Goal: Task Accomplishment & Management: Use online tool/utility

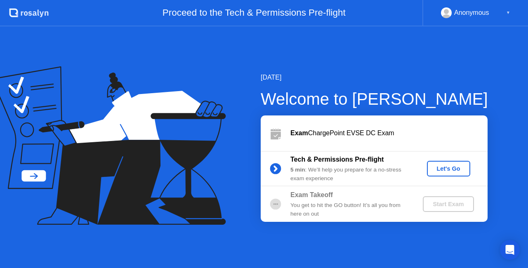
click at [454, 169] on div "Let's Go" at bounding box center [448, 168] width 37 height 7
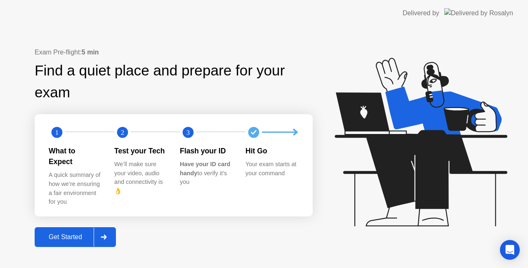
click at [55, 227] on button "Get Started" at bounding box center [75, 237] width 81 height 20
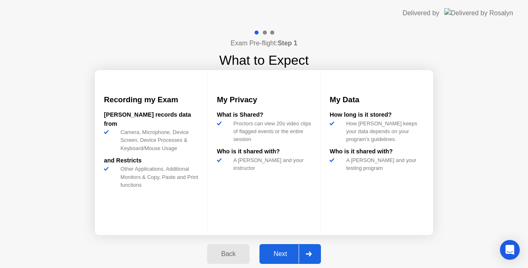
click at [284, 256] on div "Next" at bounding box center [280, 253] width 37 height 7
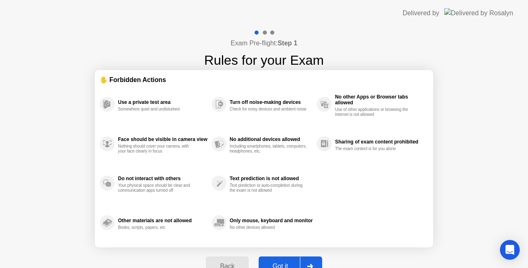
click at [279, 260] on button "Got it" at bounding box center [291, 266] width 64 height 20
select select "**********"
select select "*******"
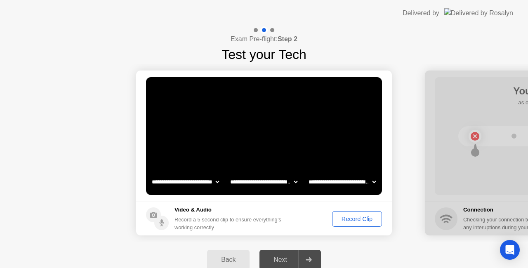
click at [352, 217] on div "Record Clip" at bounding box center [357, 219] width 44 height 7
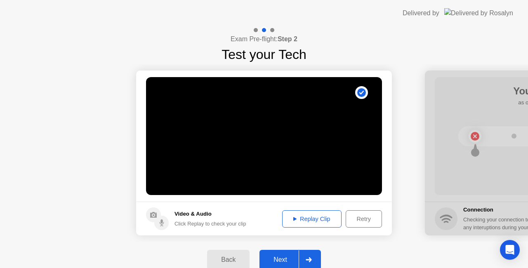
click at [313, 216] on div "Replay Clip" at bounding box center [312, 219] width 54 height 7
click at [305, 218] on div "Replay Clip" at bounding box center [312, 219] width 54 height 7
click at [280, 257] on div "Next" at bounding box center [280, 259] width 37 height 7
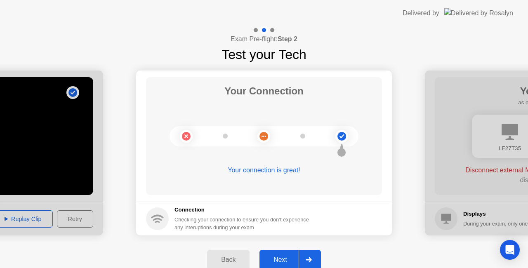
click at [277, 258] on div "Next" at bounding box center [280, 259] width 37 height 7
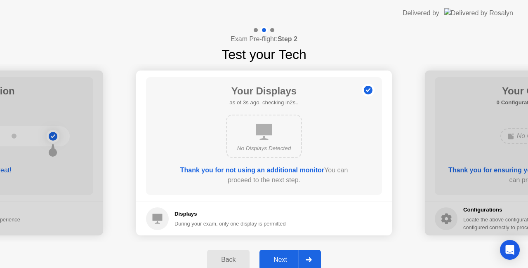
click at [287, 257] on div "Next" at bounding box center [280, 259] width 37 height 7
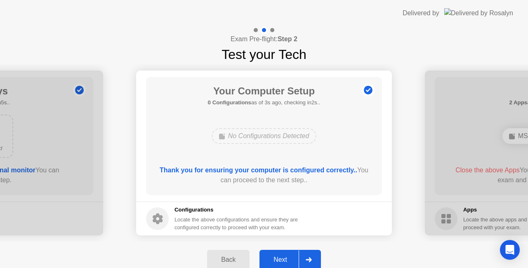
click at [279, 252] on button "Next" at bounding box center [289, 260] width 61 height 20
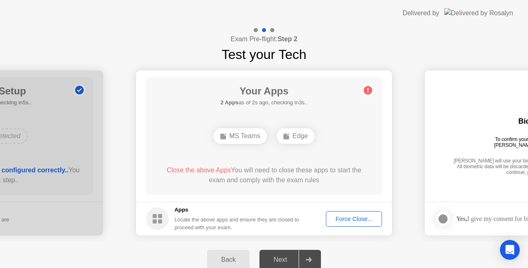
click at [238, 136] on div "MS Teams" at bounding box center [240, 136] width 53 height 16
click at [345, 219] on div "Force Close..." at bounding box center [354, 219] width 50 height 7
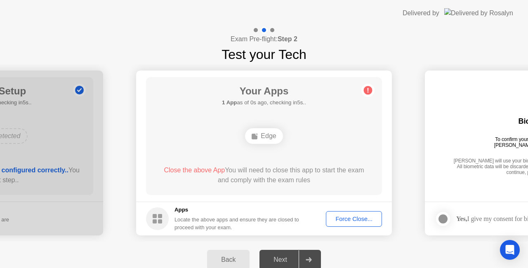
click at [348, 220] on div "Force Close..." at bounding box center [354, 219] width 50 height 7
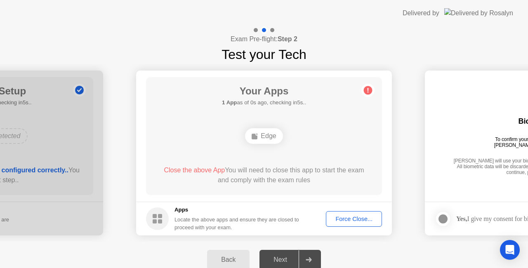
click at [353, 218] on div "Force Close..." at bounding box center [354, 219] width 50 height 7
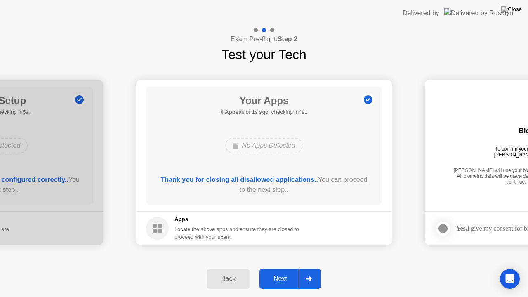
click at [273, 268] on div "Next" at bounding box center [280, 278] width 37 height 7
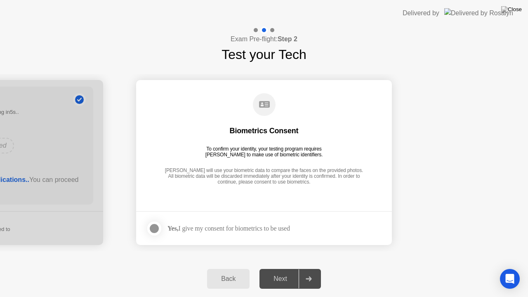
click at [155, 228] on div at bounding box center [154, 228] width 10 height 10
click at [286, 268] on div "Next" at bounding box center [280, 278] width 37 height 7
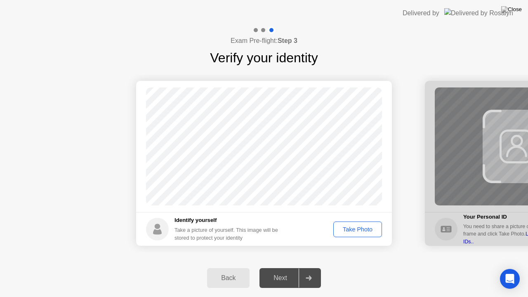
click at [360, 228] on div "Take Photo" at bounding box center [357, 229] width 43 height 7
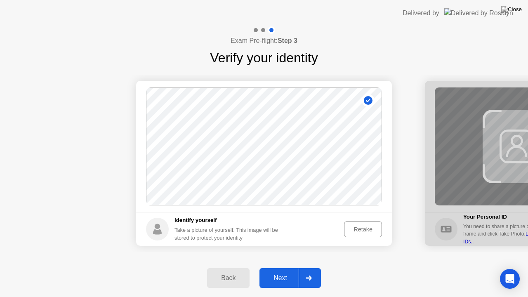
click at [289, 268] on div "Next" at bounding box center [280, 277] width 37 height 7
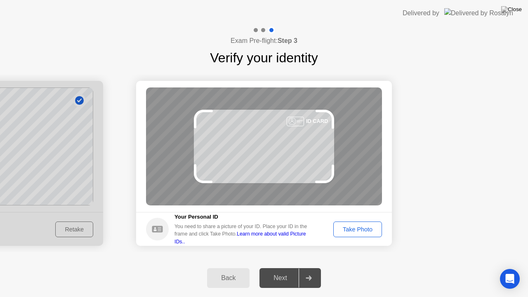
click at [355, 227] on div "Take Photo" at bounding box center [357, 229] width 43 height 7
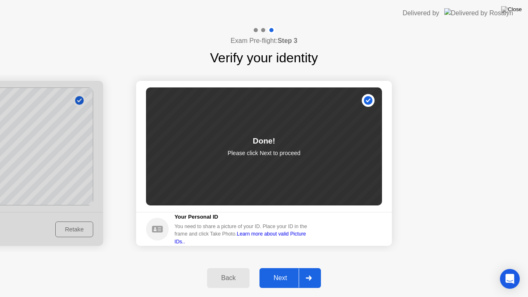
click at [270, 268] on div "Next" at bounding box center [280, 277] width 37 height 7
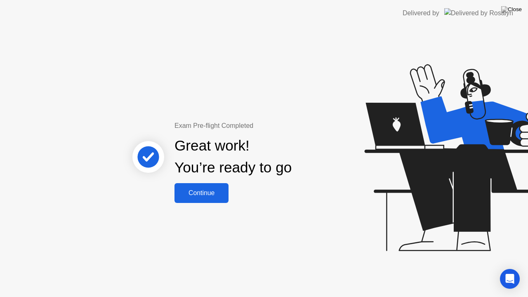
click at [201, 191] on div "Continue" at bounding box center [201, 192] width 49 height 7
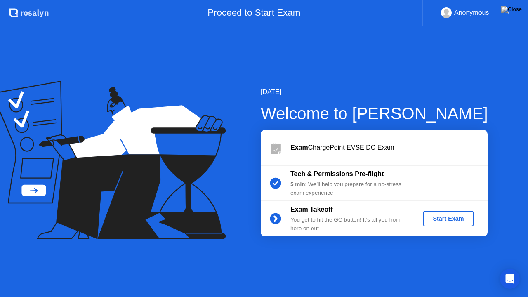
click at [506, 15] on div "▼" at bounding box center [508, 12] width 4 height 11
click at [506, 11] on div "▼" at bounding box center [508, 12] width 4 height 11
click at [447, 220] on div "Start Exam" at bounding box center [448, 218] width 44 height 7
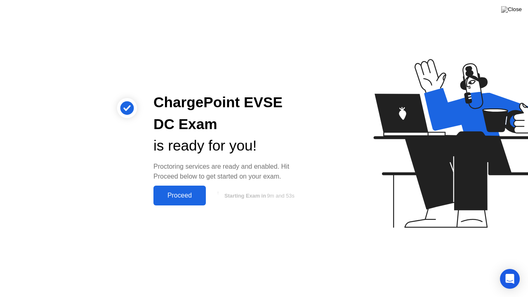
click at [181, 194] on div "Proceed" at bounding box center [179, 195] width 47 height 7
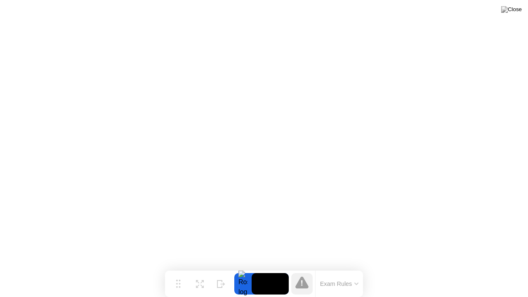
click at [355, 268] on button "Exam Rules" at bounding box center [340, 283] width 44 height 7
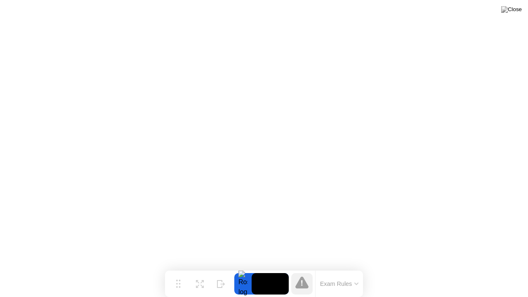
click at [342, 268] on button "Exam Rules" at bounding box center [340, 283] width 44 height 7
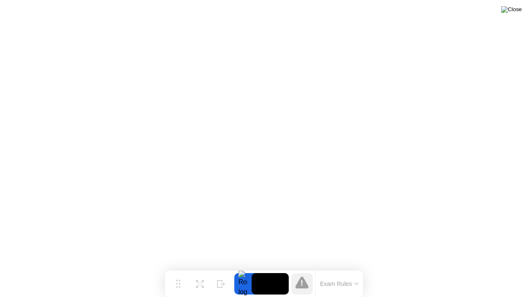
click at [515, 10] on img at bounding box center [511, 9] width 21 height 7
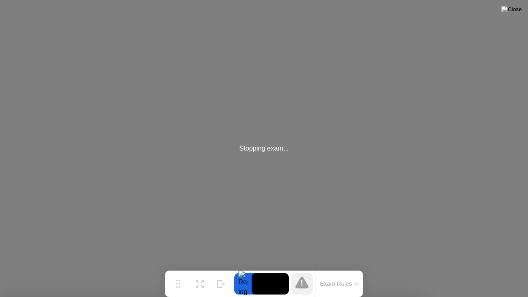
click at [326, 122] on div "Stopping exam..." at bounding box center [264, 148] width 528 height 297
click at [199, 268] on icon at bounding box center [200, 281] width 8 height 8
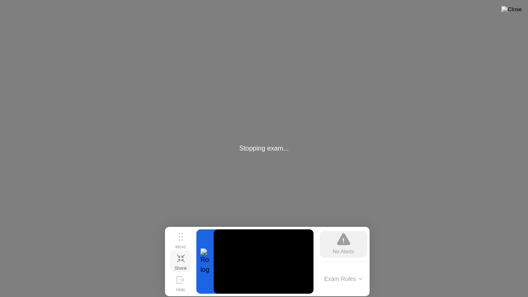
click at [346, 268] on button "Exam Rules" at bounding box center [344, 278] width 44 height 7
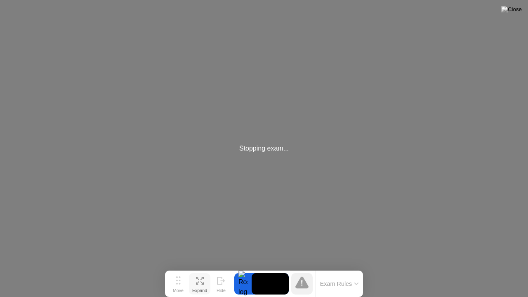
click at [261, 148] on div "Stopping exam..." at bounding box center [263, 148] width 49 height 10
click at [136, 116] on div "Stopping exam..." at bounding box center [264, 148] width 528 height 297
click at [343, 45] on div "Stopping exam..." at bounding box center [264, 148] width 528 height 297
click at [324, 167] on div "Stopping exam..." at bounding box center [264, 148] width 528 height 297
click at [348, 268] on button "Exam Rules" at bounding box center [340, 283] width 44 height 7
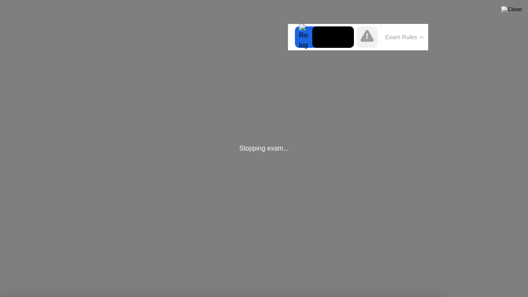
drag, startPoint x: 355, startPoint y: 129, endPoint x: 278, endPoint y: 143, distance: 78.4
click at [263, 255] on div "Stopping exam..." at bounding box center [264, 148] width 528 height 297
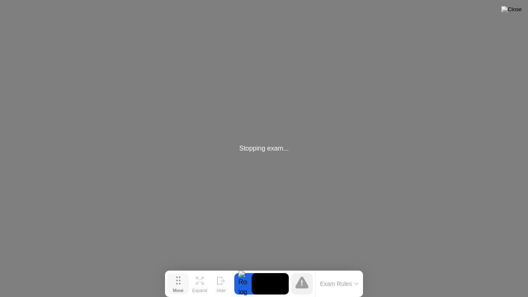
click at [177, 268] on circle at bounding box center [177, 281] width 2 height 2
click at [200, 268] on div "Expand" at bounding box center [199, 290] width 15 height 5
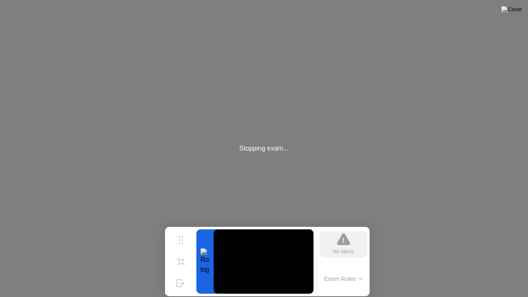
click at [339, 237] on icon at bounding box center [343, 239] width 13 height 13
click at [318, 140] on div "Stopping exam..." at bounding box center [264, 148] width 528 height 297
click at [250, 82] on div "Stopping exam..." at bounding box center [264, 148] width 528 height 297
click at [249, 143] on div "Stopping exam..." at bounding box center [264, 148] width 528 height 297
click at [260, 151] on div "Stopping exam..." at bounding box center [263, 148] width 49 height 10
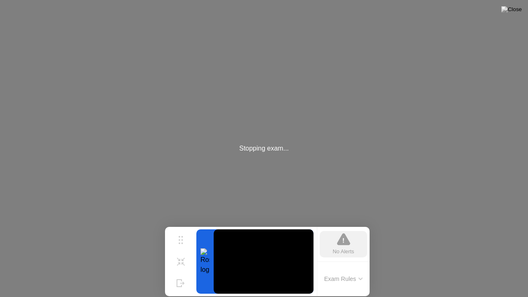
click at [279, 150] on div "Stopping exam..." at bounding box center [263, 148] width 49 height 10
click at [153, 155] on div "Stopping exam..." at bounding box center [264, 148] width 528 height 297
click at [158, 147] on div "Stopping exam..." at bounding box center [264, 148] width 528 height 297
click at [269, 139] on div "Stopping exam..." at bounding box center [264, 148] width 528 height 297
drag, startPoint x: 179, startPoint y: 118, endPoint x: 169, endPoint y: 132, distance: 17.8
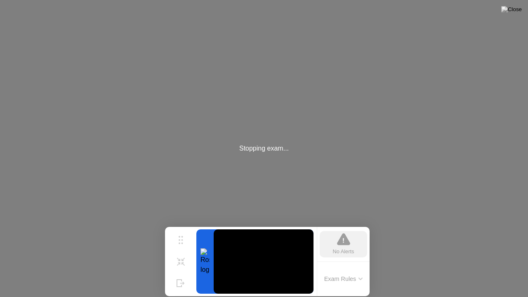
click at [179, 118] on div "Stopping exam..." at bounding box center [264, 148] width 528 height 297
drag, startPoint x: 250, startPoint y: 172, endPoint x: 274, endPoint y: 159, distance: 26.6
click at [274, 159] on div "Stopping exam..." at bounding box center [264, 148] width 528 height 297
click at [238, 255] on video at bounding box center [264, 261] width 100 height 64
click at [178, 258] on icon at bounding box center [181, 258] width 8 height 8
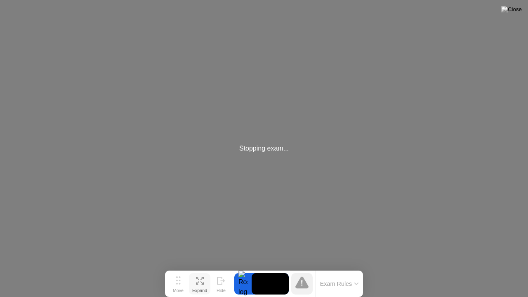
click at [199, 268] on icon at bounding box center [200, 281] width 8 height 8
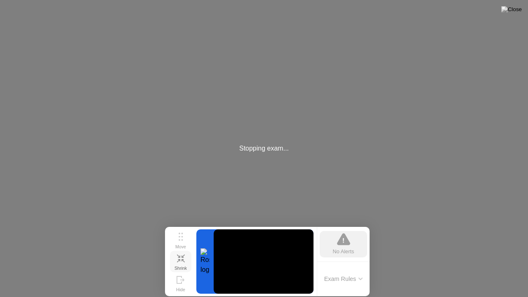
click at [242, 144] on div "Stopping exam..." at bounding box center [263, 148] width 49 height 10
drag, startPoint x: 285, startPoint y: 134, endPoint x: 298, endPoint y: 137, distance: 12.9
click at [290, 134] on div "Stopping exam..." at bounding box center [264, 148] width 528 height 297
drag, startPoint x: 254, startPoint y: 150, endPoint x: 289, endPoint y: 151, distance: 35.1
click at [289, 151] on div "Stopping exam..." at bounding box center [264, 148] width 528 height 297
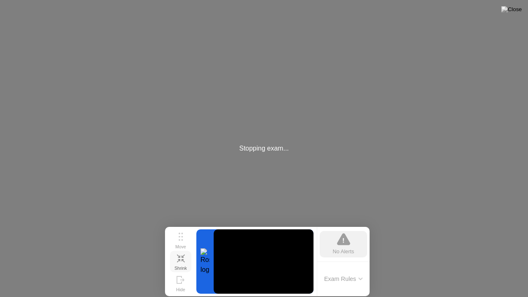
click at [275, 162] on div "Stopping exam..." at bounding box center [264, 148] width 528 height 297
drag, startPoint x: 282, startPoint y: 196, endPoint x: 316, endPoint y: 191, distance: 34.6
click at [283, 196] on div "Stopping exam..." at bounding box center [264, 148] width 528 height 297
click at [371, 155] on div "Stopping exam..." at bounding box center [264, 148] width 528 height 297
click at [90, 45] on div "Stopping exam..." at bounding box center [264, 148] width 528 height 297
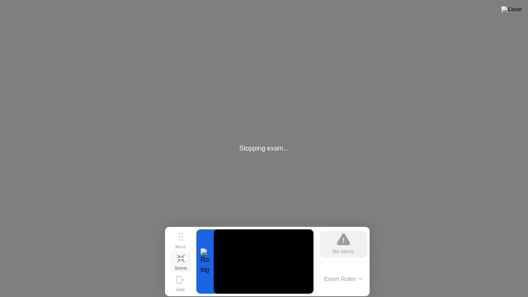
click at [111, 111] on div "Stopping exam..." at bounding box center [264, 148] width 528 height 297
click at [272, 115] on div "Stopping exam..." at bounding box center [264, 148] width 528 height 297
click at [273, 119] on div "Stopping exam..." at bounding box center [264, 148] width 528 height 297
drag, startPoint x: 273, startPoint y: 119, endPoint x: 280, endPoint y: 129, distance: 11.9
click at [273, 119] on div "Stopping exam..." at bounding box center [264, 148] width 528 height 297
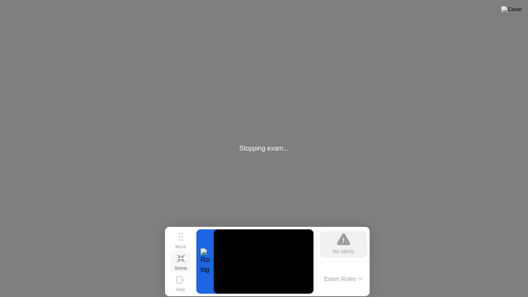
click at [280, 148] on div "Stopping exam..." at bounding box center [263, 148] width 49 height 10
drag, startPoint x: 214, startPoint y: 149, endPoint x: 191, endPoint y: 165, distance: 28.1
click at [191, 165] on div "Stopping exam..." at bounding box center [264, 148] width 528 height 297
drag, startPoint x: 155, startPoint y: 186, endPoint x: 114, endPoint y: 216, distance: 50.9
click at [151, 191] on div "Stopping exam..." at bounding box center [264, 148] width 528 height 297
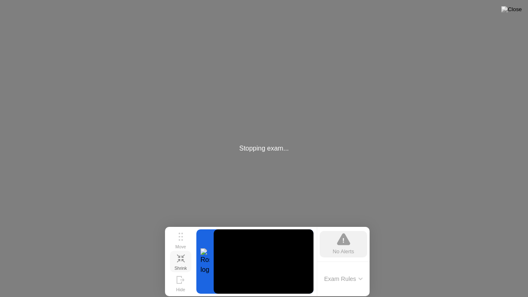
click at [99, 235] on div "Stopping exam..." at bounding box center [264, 148] width 528 height 297
drag, startPoint x: 125, startPoint y: 224, endPoint x: 240, endPoint y: 160, distance: 131.8
click at [162, 163] on div "Stopping exam..." at bounding box center [264, 148] width 528 height 297
drag, startPoint x: 241, startPoint y: 162, endPoint x: 245, endPoint y: 165, distance: 5.6
click at [242, 164] on div "Stopping exam..." at bounding box center [264, 148] width 528 height 297
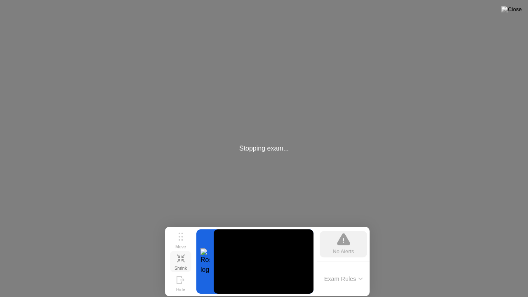
click at [274, 200] on div "Stopping exam..." at bounding box center [264, 148] width 528 height 297
drag, startPoint x: 255, startPoint y: 176, endPoint x: 267, endPoint y: 120, distance: 57.8
click at [267, 120] on div "Stopping exam..." at bounding box center [264, 148] width 528 height 297
drag, startPoint x: 306, startPoint y: 109, endPoint x: 333, endPoint y: 89, distance: 33.6
click at [307, 108] on div "Stopping exam..." at bounding box center [264, 148] width 528 height 297
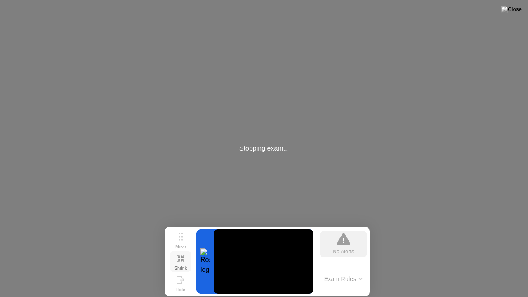
drag, startPoint x: 462, startPoint y: 84, endPoint x: 440, endPoint y: 75, distance: 24.4
click at [455, 91] on div "Stopping exam..." at bounding box center [264, 148] width 528 height 297
click at [436, 72] on div "Stopping exam..." at bounding box center [264, 148] width 528 height 297
drag, startPoint x: 438, startPoint y: 57, endPoint x: 419, endPoint y: 62, distance: 19.9
click at [435, 58] on div "Stopping exam..." at bounding box center [264, 148] width 528 height 297
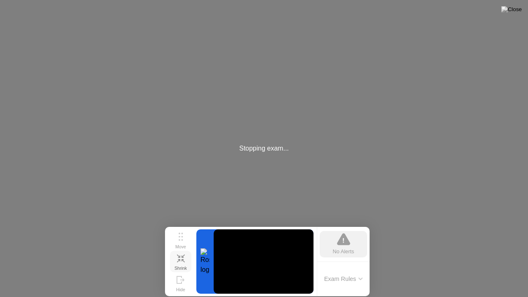
drag, startPoint x: 229, startPoint y: 52, endPoint x: 238, endPoint y: 111, distance: 59.9
click at [236, 117] on div "Stopping exam..." at bounding box center [264, 148] width 528 height 297
click at [260, 0] on div "Stopping exam..." at bounding box center [264, 148] width 528 height 297
drag, startPoint x: 257, startPoint y: 45, endPoint x: 258, endPoint y: 50, distance: 5.4
click at [258, 50] on div "Stopping exam..." at bounding box center [264, 148] width 528 height 297
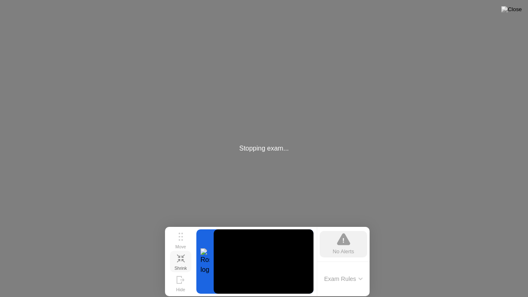
drag, startPoint x: 104, startPoint y: 185, endPoint x: 106, endPoint y: 214, distance: 29.4
click at [104, 202] on div "Stopping exam..." at bounding box center [264, 148] width 528 height 297
click at [76, 268] on div "Stopping exam..." at bounding box center [264, 148] width 528 height 297
click at [348, 268] on button "Exam Rules" at bounding box center [344, 278] width 44 height 7
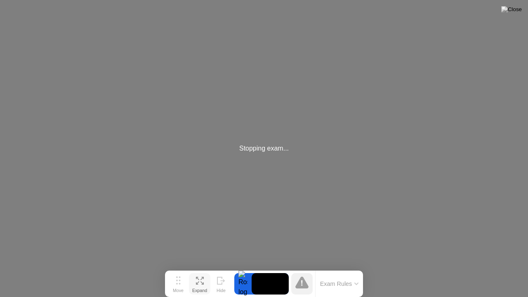
click at [338, 268] on button "Exam Rules" at bounding box center [340, 283] width 44 height 7
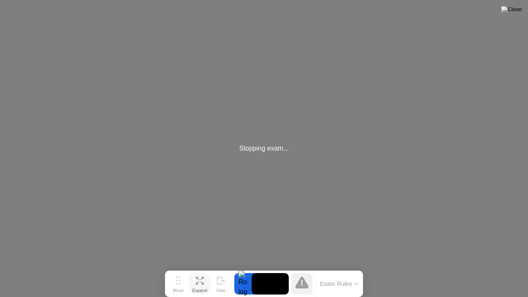
drag, startPoint x: 275, startPoint y: 146, endPoint x: 226, endPoint y: 143, distance: 49.1
click at [226, 143] on div "Stopping exam..." at bounding box center [264, 148] width 528 height 297
click at [159, 115] on div "Stopping exam..." at bounding box center [264, 148] width 528 height 297
click at [159, 109] on div "Stopping exam..." at bounding box center [264, 148] width 528 height 297
click at [160, 108] on div "Stopping exam..." at bounding box center [264, 148] width 528 height 297
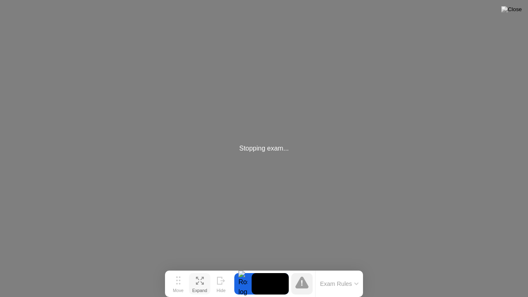
click at [178, 102] on div "Stopping exam..." at bounding box center [264, 148] width 528 height 297
click at [190, 99] on div "Stopping exam..." at bounding box center [264, 148] width 528 height 297
drag, startPoint x: 256, startPoint y: 223, endPoint x: 262, endPoint y: 226, distance: 6.3
click at [256, 226] on div "Stopping exam..." at bounding box center [264, 148] width 528 height 297
click at [301, 268] on icon at bounding box center [302, 283] width 2 height 6
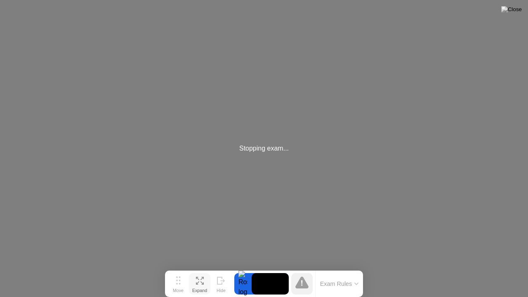
click at [238, 268] on div at bounding box center [242, 283] width 17 height 21
drag, startPoint x: 260, startPoint y: 283, endPoint x: 282, endPoint y: 278, distance: 23.3
click at [282, 268] on video at bounding box center [270, 283] width 37 height 21
click at [281, 268] on video at bounding box center [270, 283] width 37 height 21
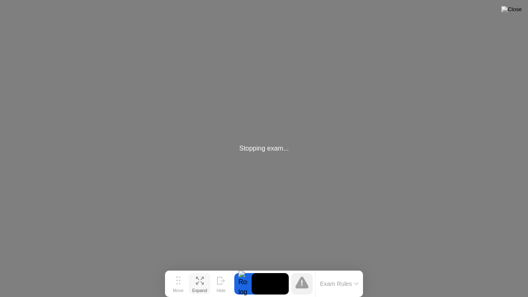
click at [281, 268] on video at bounding box center [270, 283] width 37 height 21
click at [115, 134] on div "Stopping exam..." at bounding box center [264, 148] width 528 height 297
click at [304, 193] on div "Stopping exam..." at bounding box center [264, 148] width 528 height 297
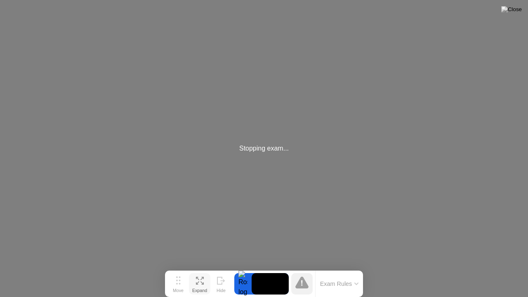
click at [328, 185] on div "Stopping exam..." at bounding box center [264, 148] width 528 height 297
click at [421, 196] on div "Stopping exam..." at bounding box center [264, 148] width 528 height 297
drag, startPoint x: 449, startPoint y: 55, endPoint x: 285, endPoint y: 59, distance: 164.2
click at [424, 61] on div "Stopping exam..." at bounding box center [264, 148] width 528 height 297
drag, startPoint x: 212, startPoint y: 60, endPoint x: 355, endPoint y: 160, distance: 174.4
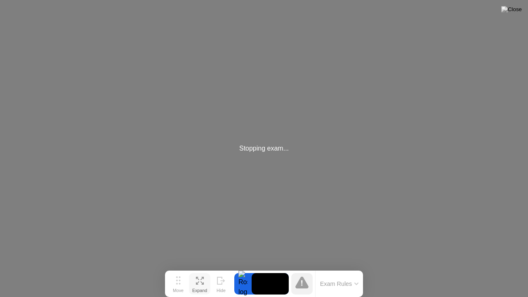
click at [355, 168] on div "Stopping exam..." at bounding box center [264, 148] width 528 height 297
click at [287, 124] on div "Stopping exam..." at bounding box center [264, 148] width 528 height 297
drag, startPoint x: 275, startPoint y: 104, endPoint x: 214, endPoint y: 129, distance: 66.2
click at [214, 129] on div "Stopping exam..." at bounding box center [264, 148] width 528 height 297
click at [177, 151] on div "Stopping exam..." at bounding box center [264, 148] width 528 height 297
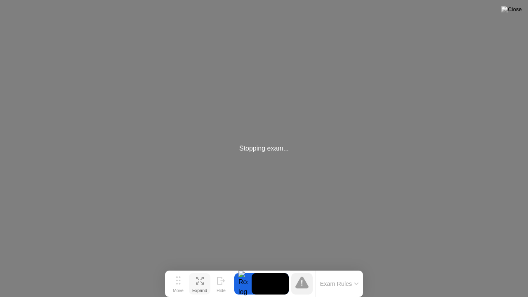
drag, startPoint x: 247, startPoint y: 151, endPoint x: 254, endPoint y: 146, distance: 8.3
click at [247, 150] on div "Stopping exam..." at bounding box center [263, 148] width 49 height 10
click at [293, 130] on div "Stopping exam..." at bounding box center [264, 148] width 528 height 297
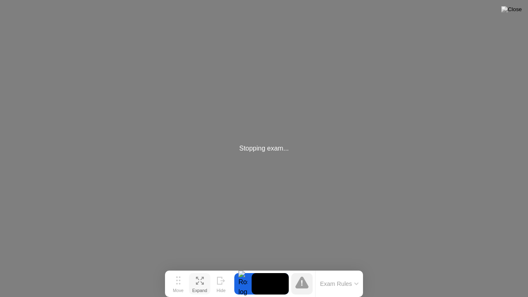
click at [275, 147] on div "Stopping exam..." at bounding box center [263, 148] width 49 height 10
click at [292, 113] on div "Stopping exam..." at bounding box center [264, 148] width 528 height 297
click at [302, 268] on icon at bounding box center [301, 282] width 13 height 12
click at [352, 268] on button "Exam Rules" at bounding box center [340, 283] width 44 height 7
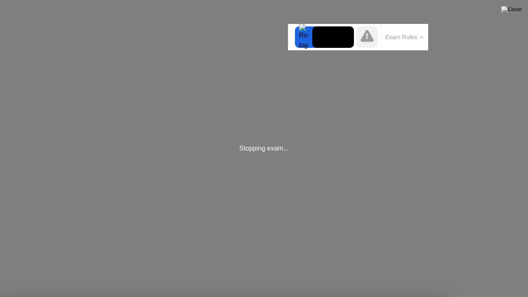
click at [417, 38] on button "Exam Rules" at bounding box center [405, 36] width 44 height 7
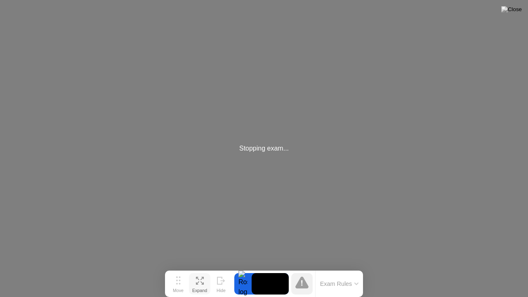
click at [63, 169] on div "Stopping exam..." at bounding box center [264, 148] width 528 height 297
drag, startPoint x: 163, startPoint y: 150, endPoint x: 240, endPoint y: 181, distance: 82.3
click at [170, 151] on div "Stopping exam..." at bounding box center [264, 148] width 528 height 297
click at [331, 187] on div "Stopping exam..." at bounding box center [264, 148] width 528 height 297
click at [438, 191] on div "Stopping exam..." at bounding box center [264, 148] width 528 height 297
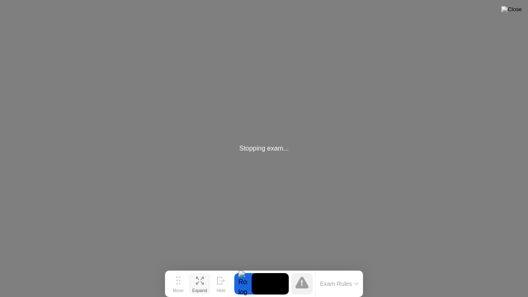
drag, startPoint x: 438, startPoint y: 230, endPoint x: 444, endPoint y: 278, distance: 48.2
click at [439, 244] on div "Stopping exam..." at bounding box center [264, 148] width 528 height 297
drag, startPoint x: 440, startPoint y: 266, endPoint x: 399, endPoint y: 139, distance: 133.5
click at [399, 139] on div "Stopping exam..." at bounding box center [264, 148] width 528 height 297
